Goal: Share content: Share content

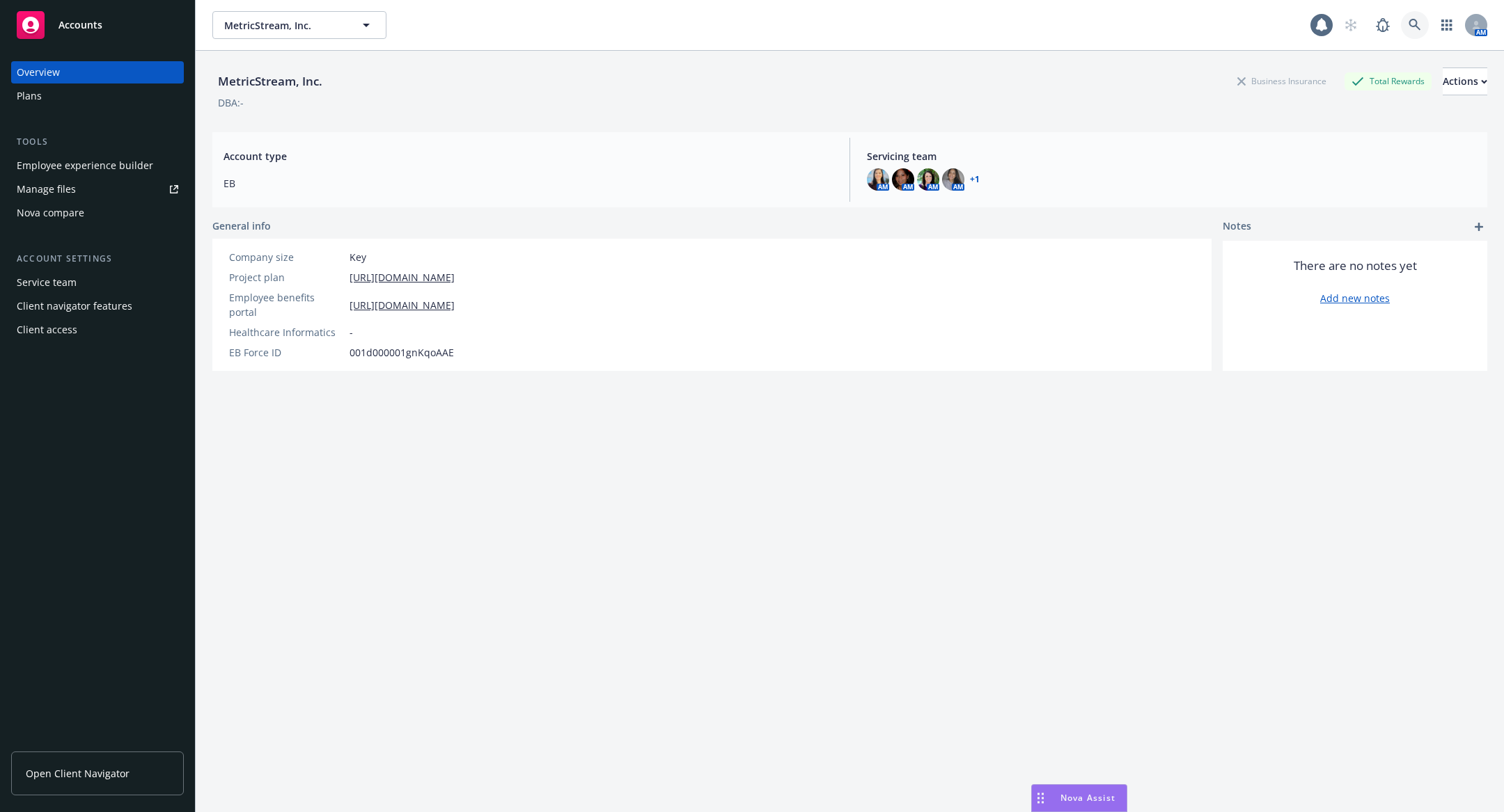
click at [1413, 32] on link at bounding box center [1415, 25] width 28 height 28
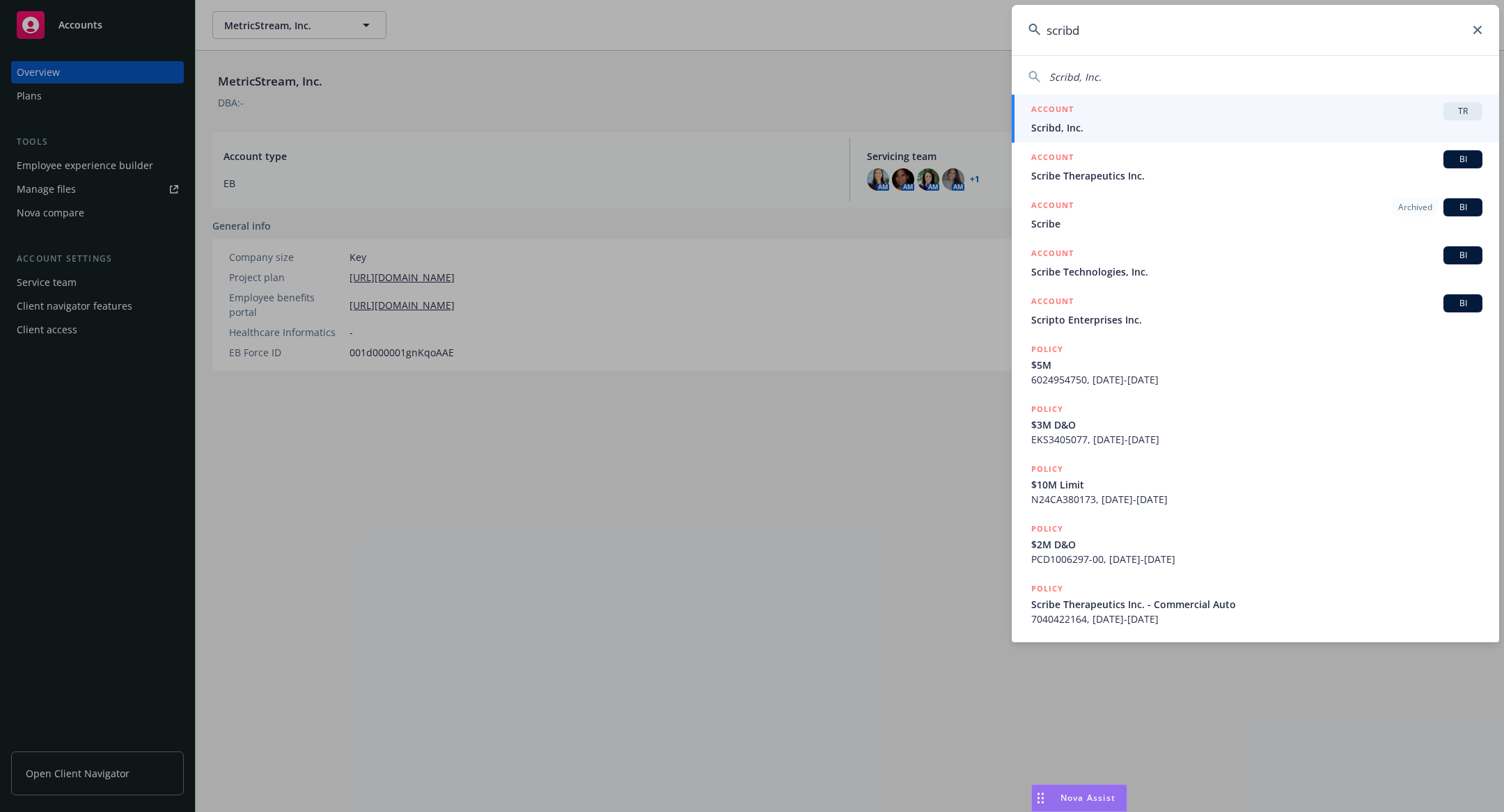
type input "scribd"
click at [1215, 119] on div "ACCOUNT TR" at bounding box center [1256, 111] width 451 height 18
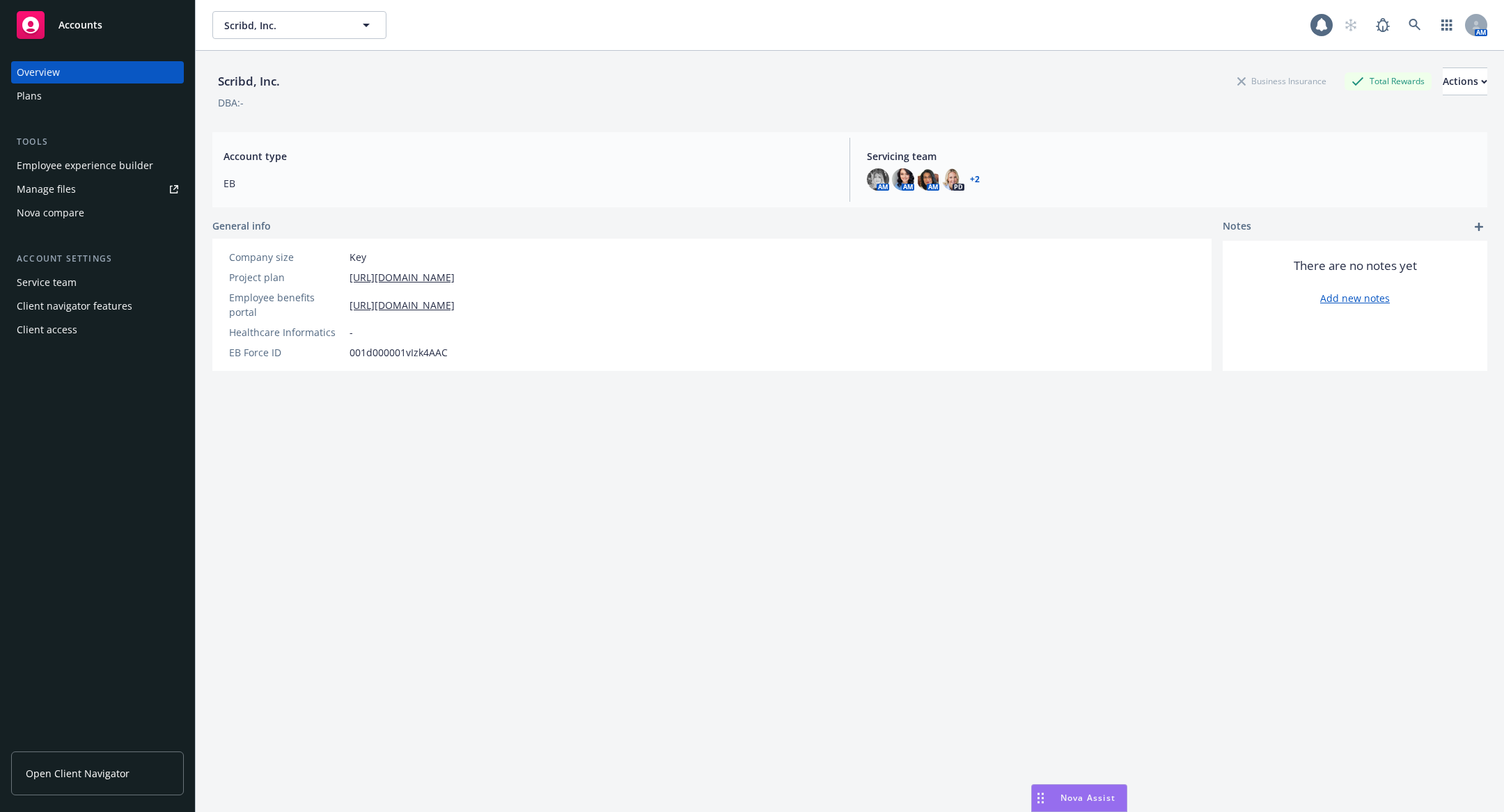
click at [132, 162] on div "Employee experience builder" at bounding box center [85, 166] width 136 height 22
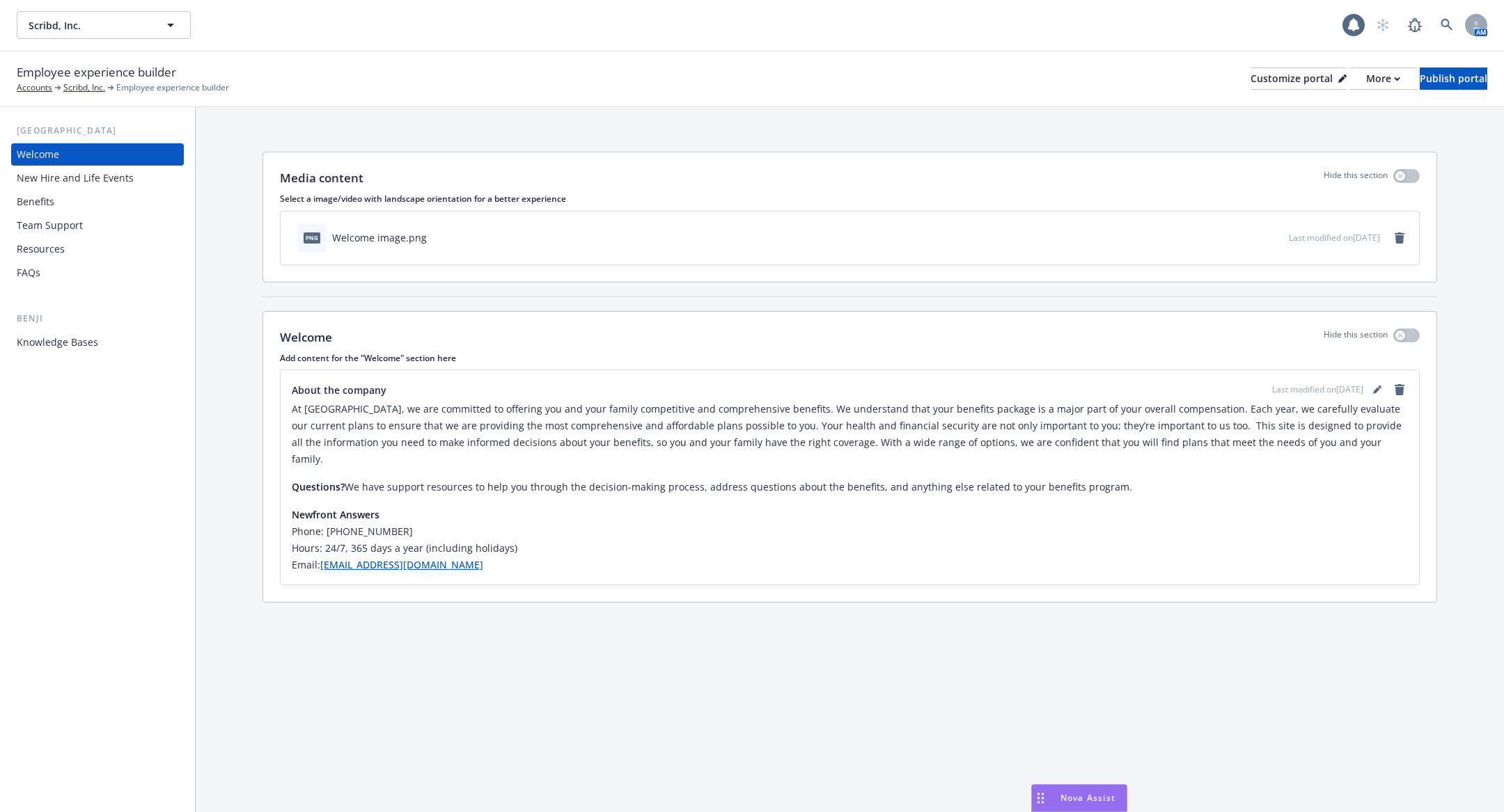
click at [108, 201] on div "Benefits" at bounding box center [98, 202] width 162 height 22
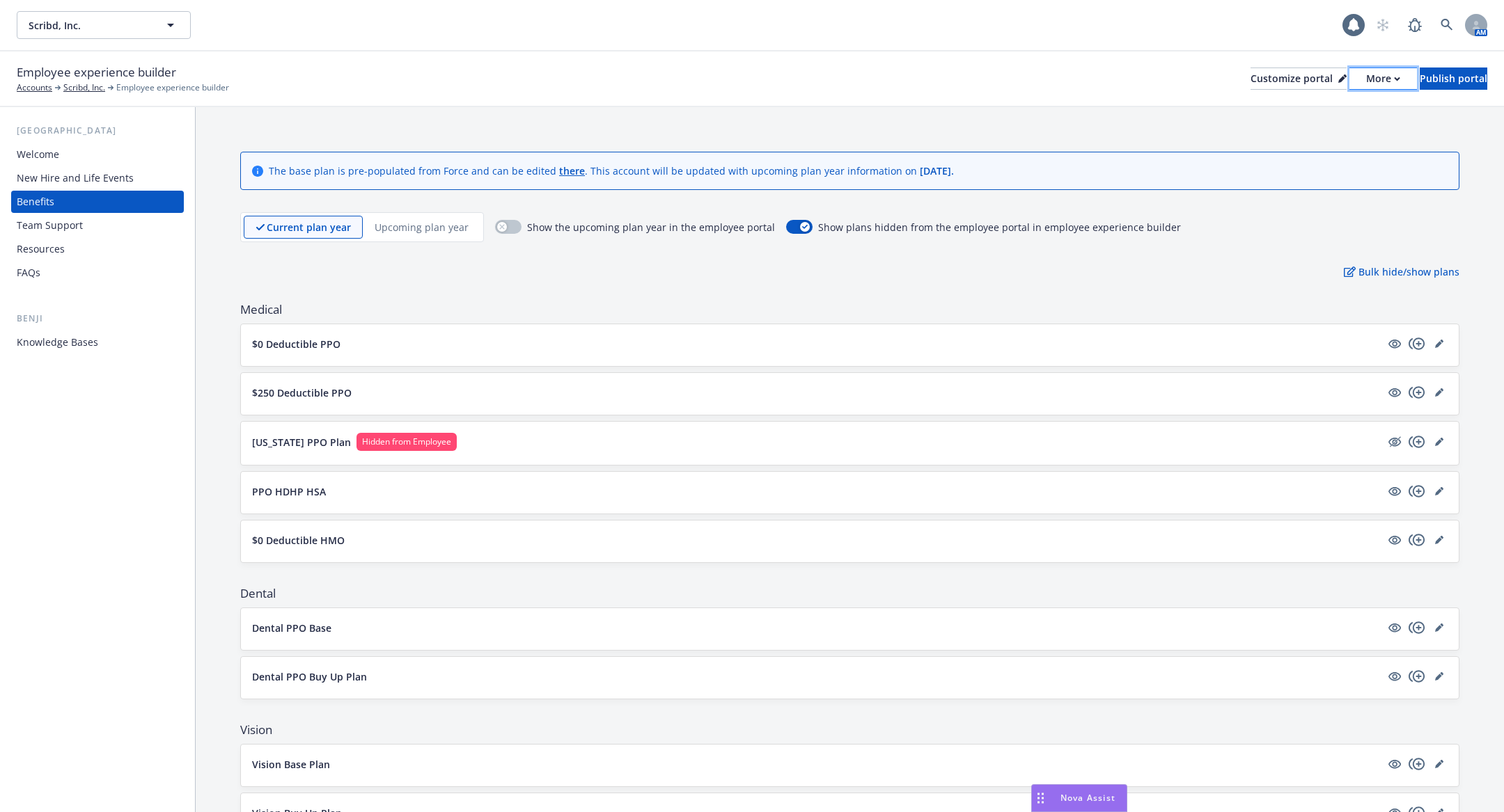
click at [1349, 85] on button "More" at bounding box center [1383, 79] width 68 height 22
click at [1311, 134] on link "Copy portal link" at bounding box center [1309, 138] width 127 height 28
